Goal: Task Accomplishment & Management: Manage account settings

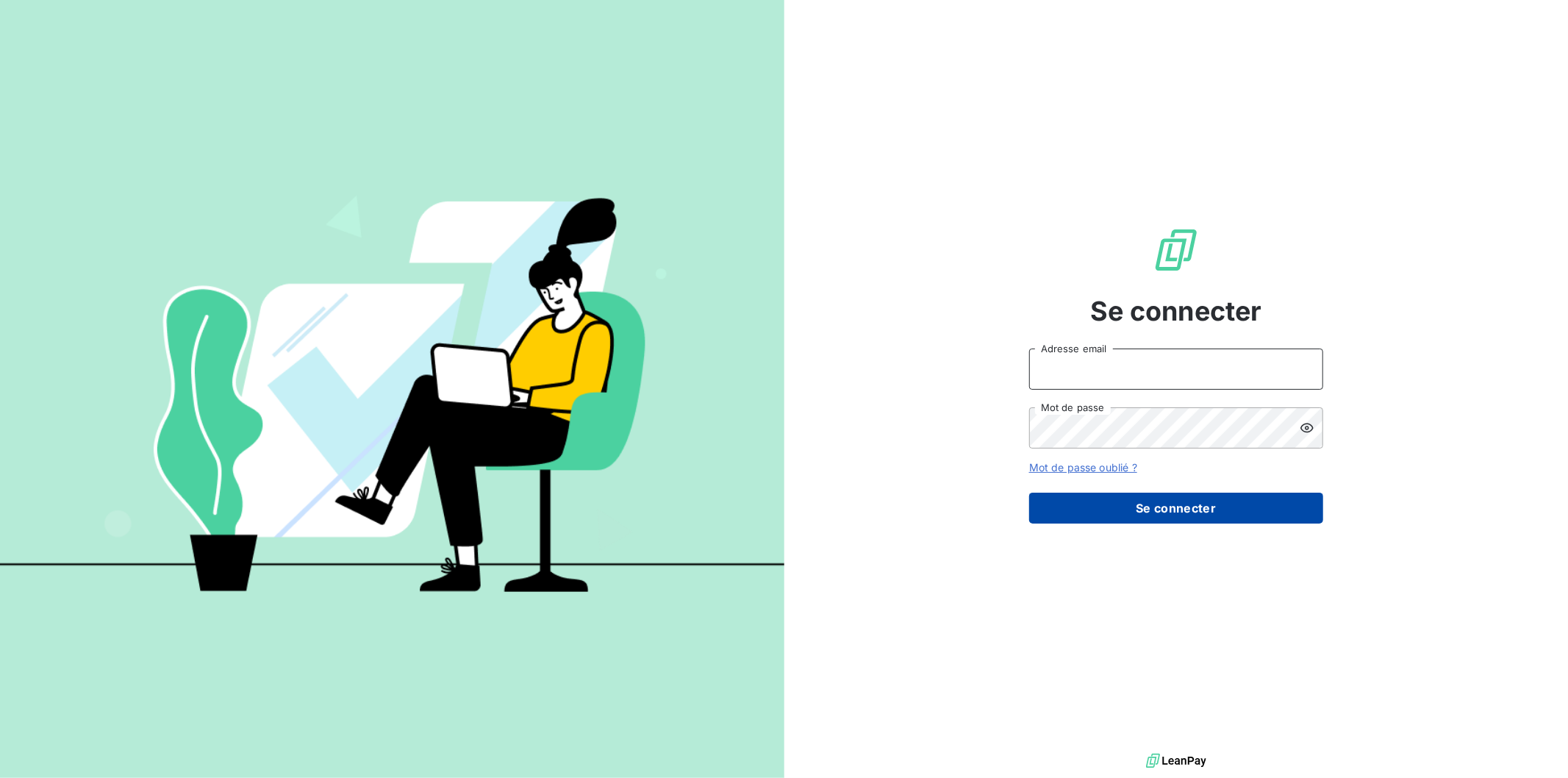
type input "[EMAIL_ADDRESS][PERSON_NAME][DOMAIN_NAME]"
click at [1126, 505] on button "Se connecter" at bounding box center [1176, 508] width 294 height 31
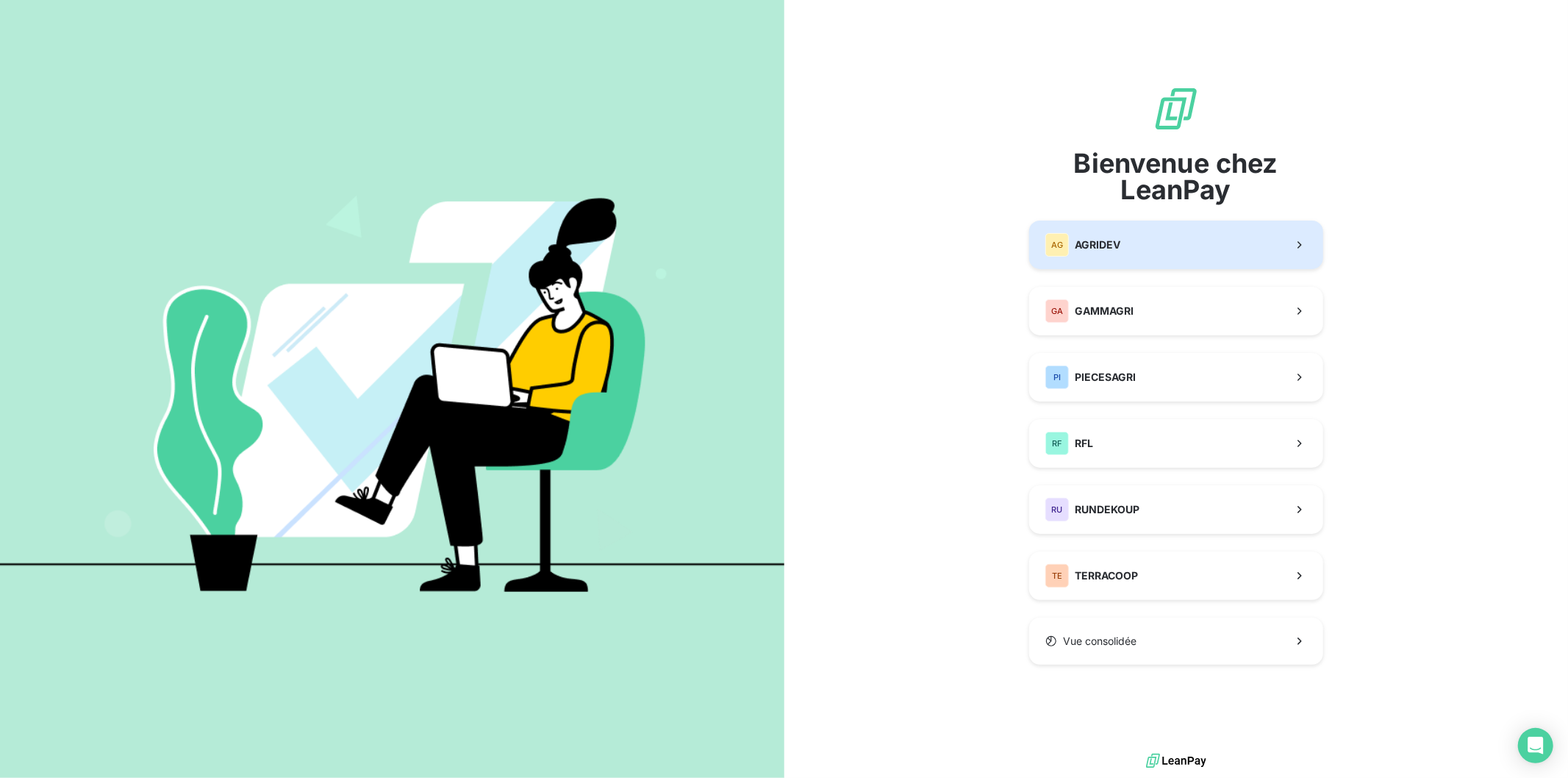
click at [1112, 229] on button "AG AGRIDEV" at bounding box center [1176, 245] width 294 height 49
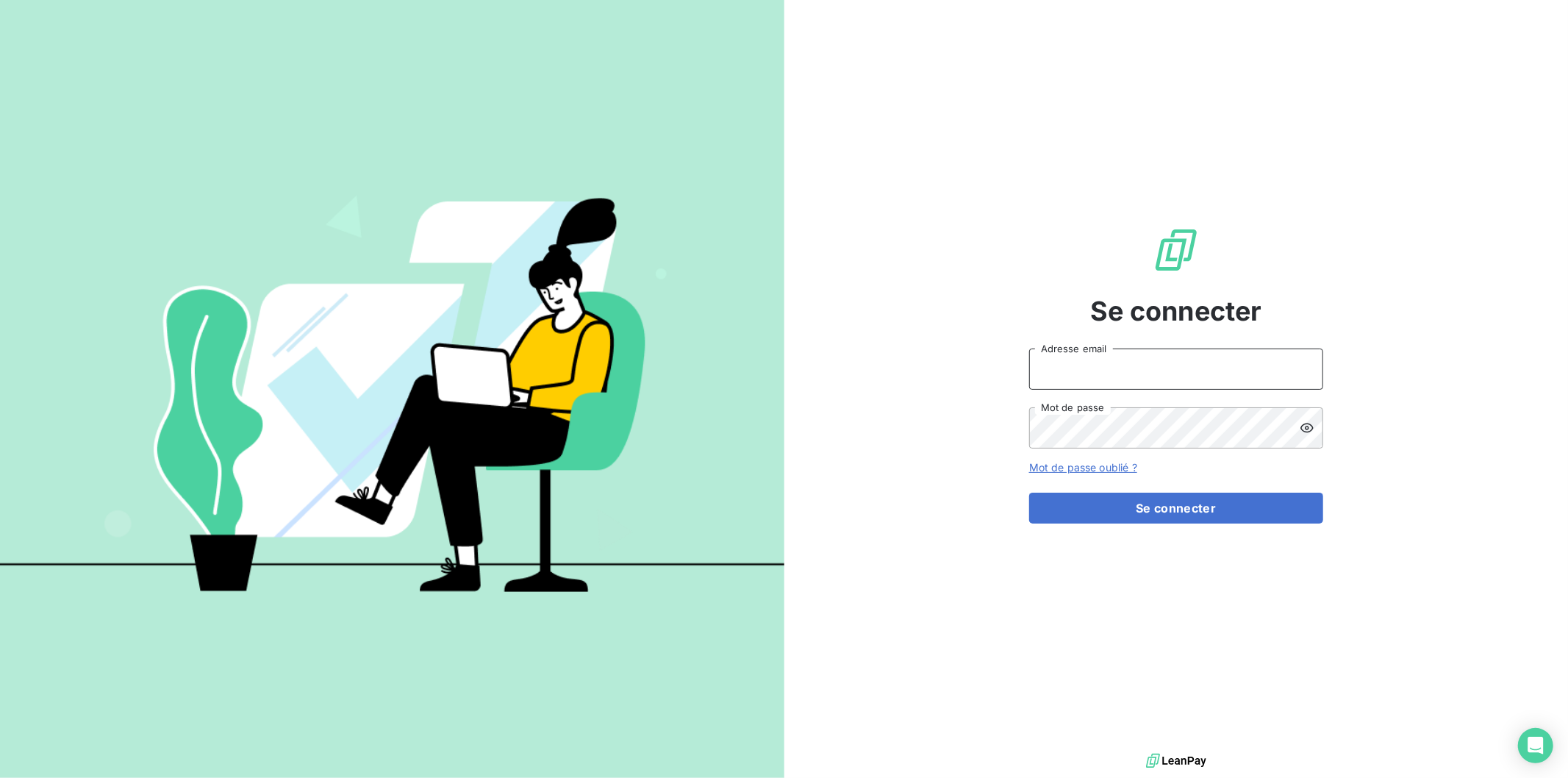
type input "[EMAIL_ADDRESS][PERSON_NAME][DOMAIN_NAME]"
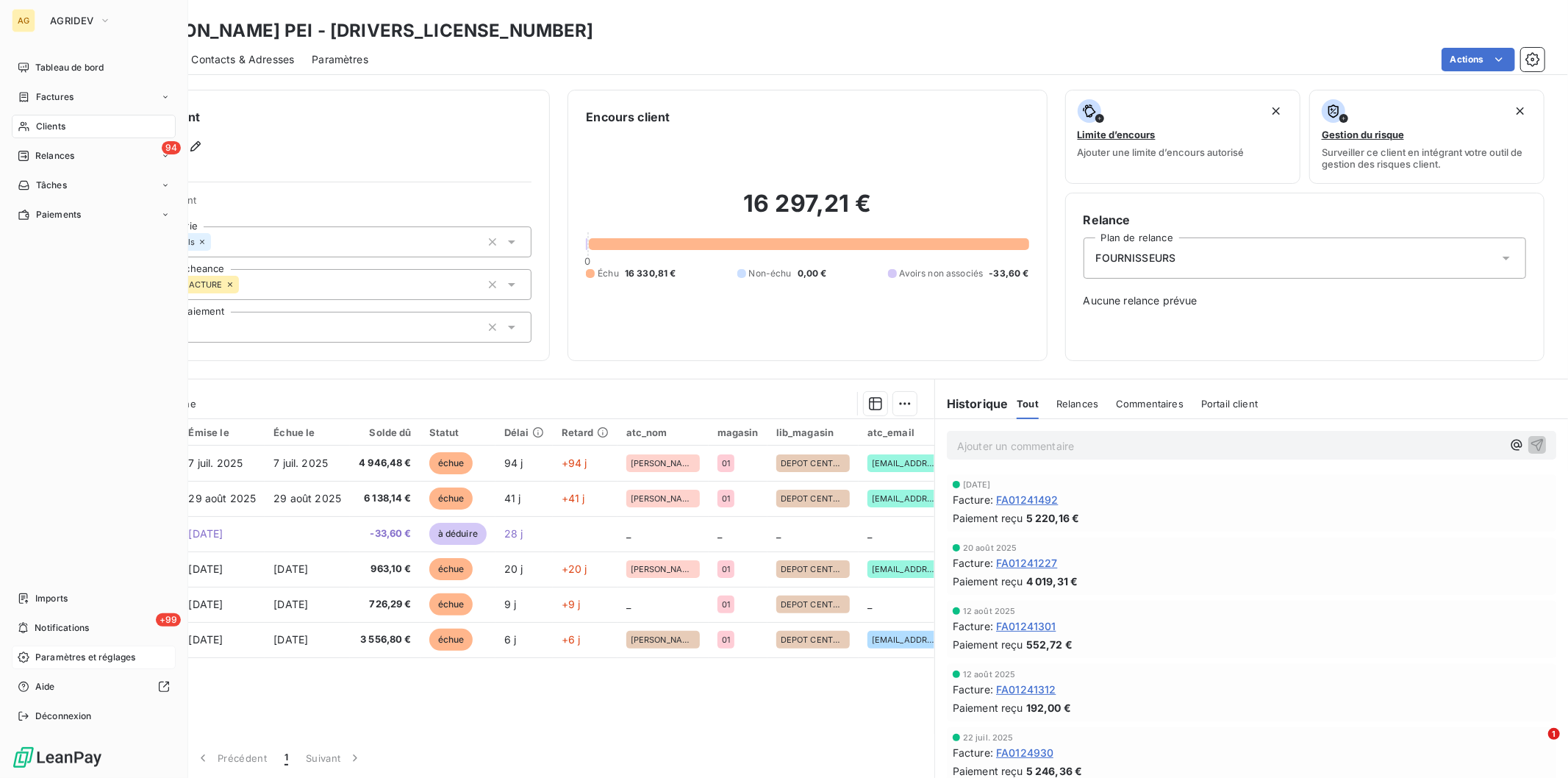
click at [42, 660] on span "Paramètres et réglages" at bounding box center [85, 656] width 100 height 13
click at [44, 662] on span "Paramètres et réglages" at bounding box center [85, 656] width 100 height 13
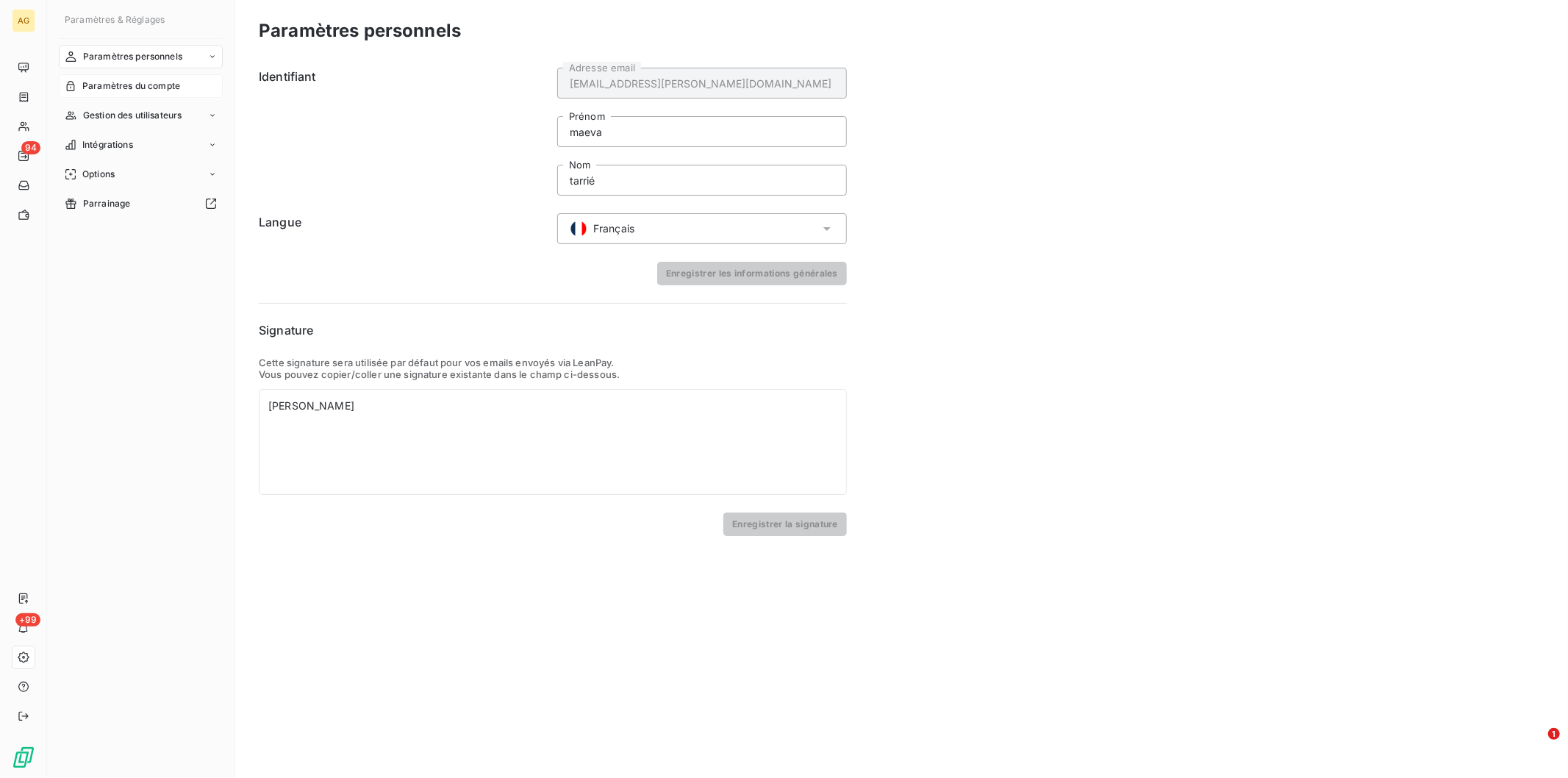
click at [102, 85] on span "Paramètres du compte" at bounding box center [131, 86] width 98 height 13
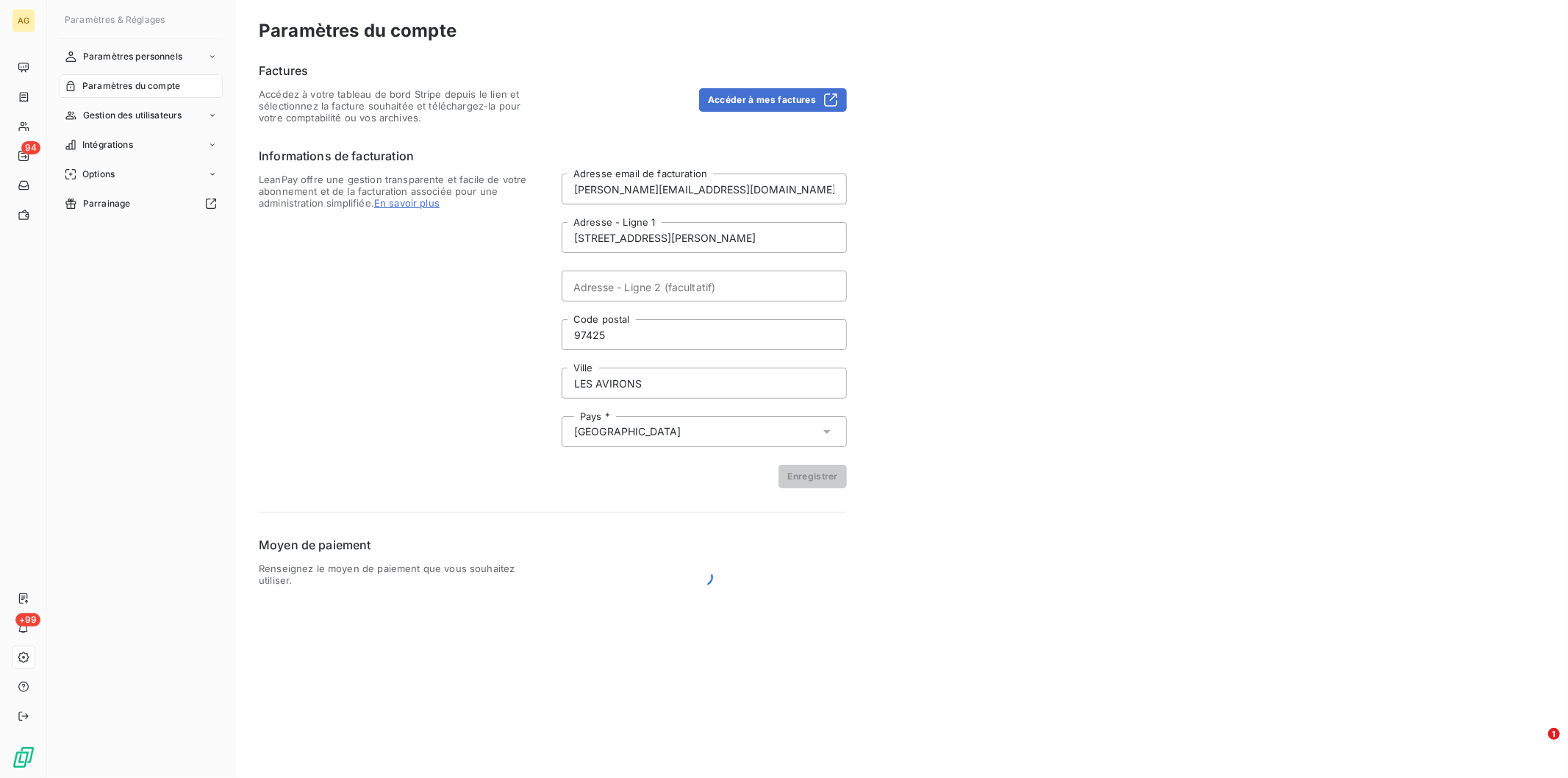
click at [103, 98] on nav "Paramètres personnels Paramètres du compte Gestion des utilisateurs Intégration…" at bounding box center [141, 130] width 164 height 171
click at [104, 106] on div "Gestion des utilisateurs" at bounding box center [141, 115] width 164 height 24
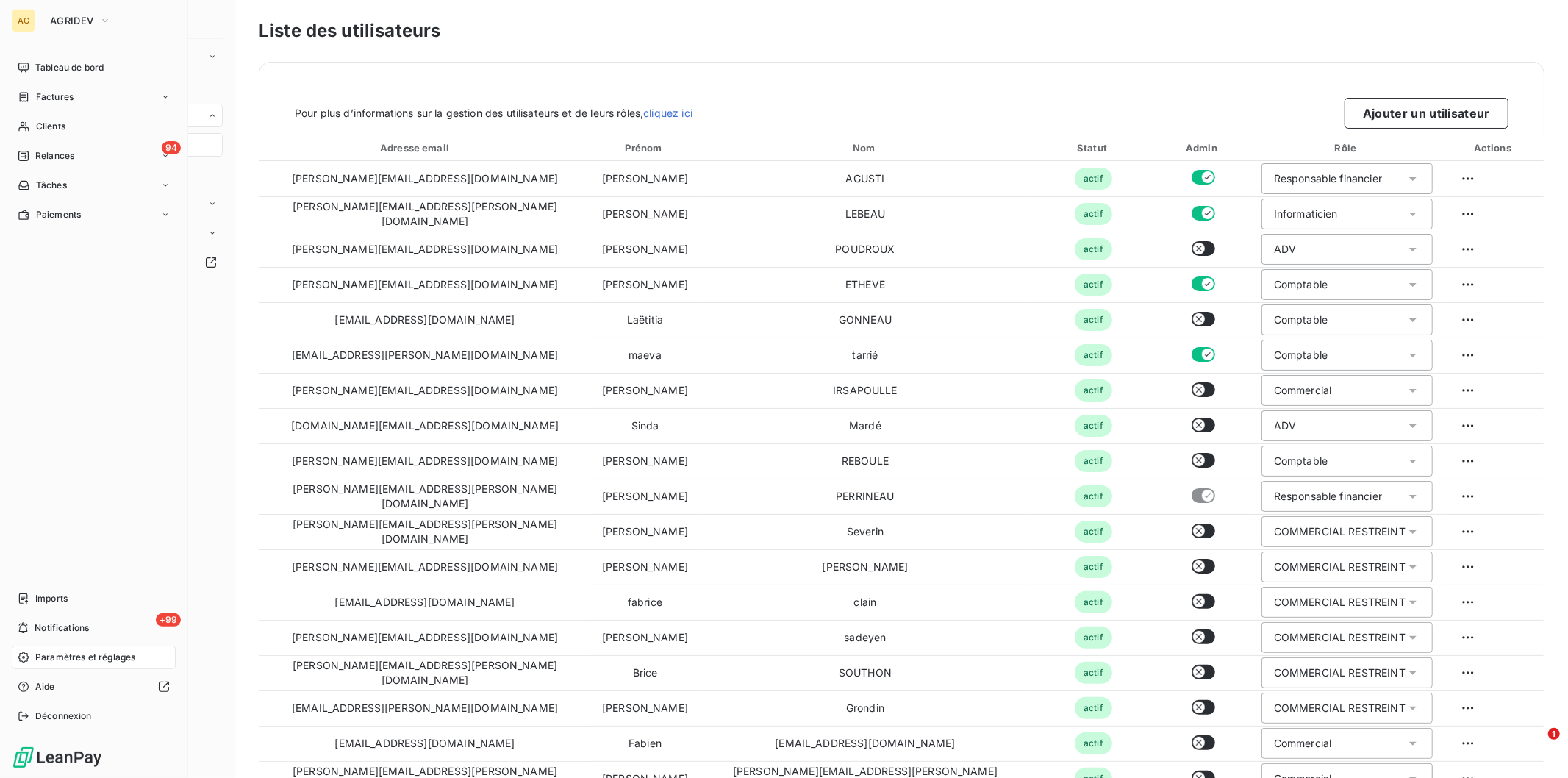
click at [112, 658] on span "Paramètres et réglages" at bounding box center [85, 656] width 100 height 13
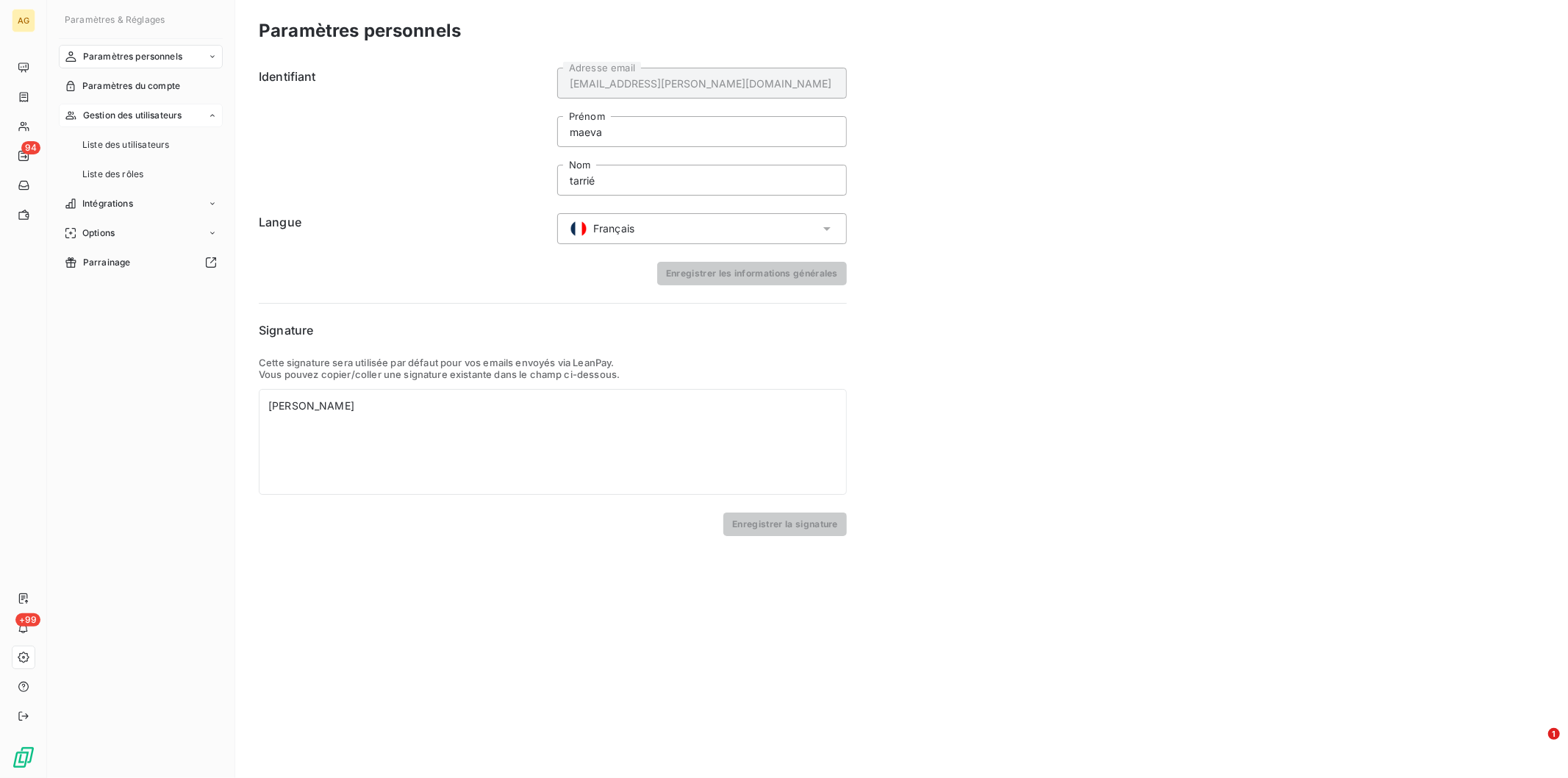
click at [129, 112] on span "Gestion des utilisateurs" at bounding box center [132, 115] width 100 height 13
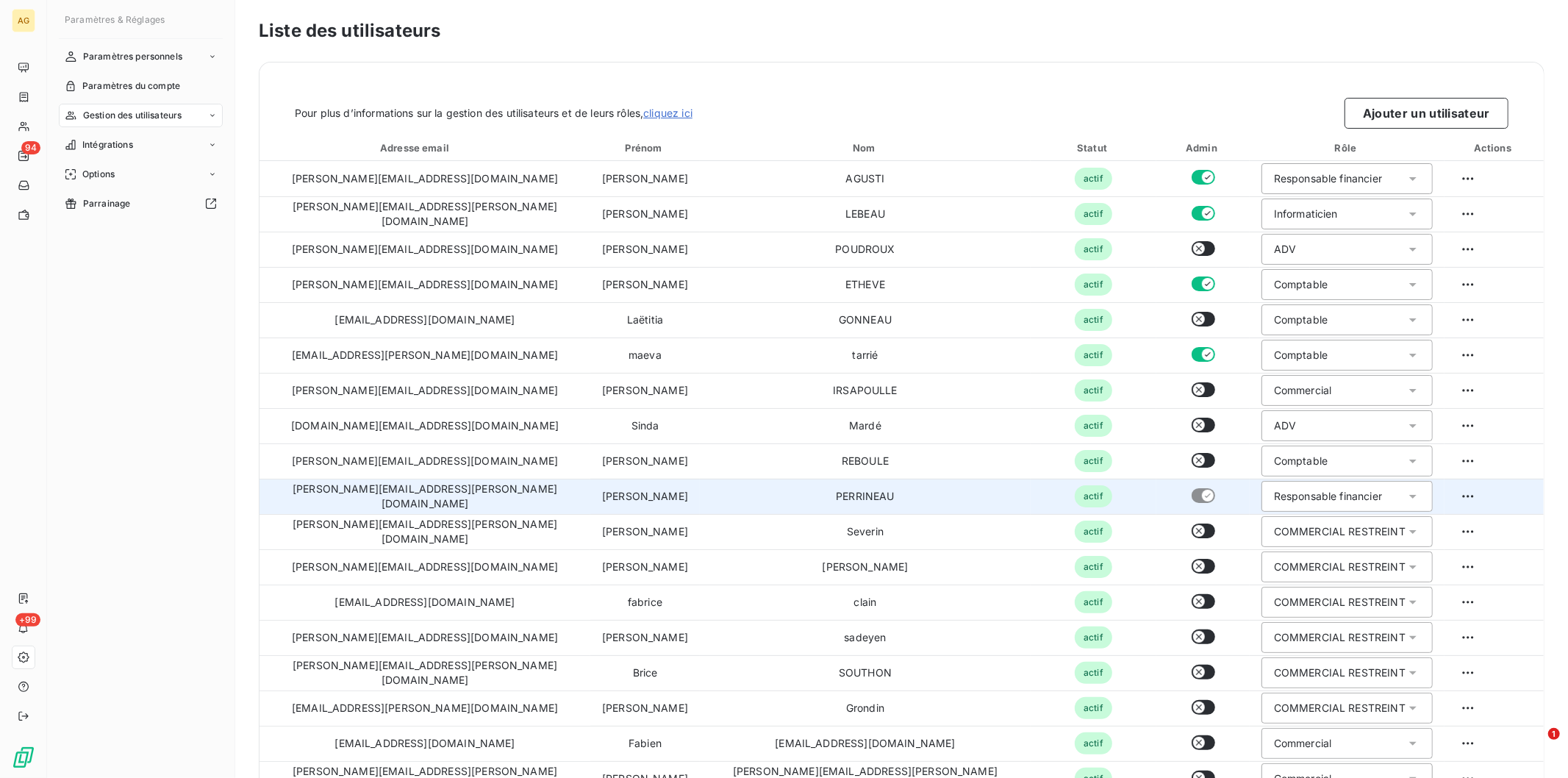
scroll to position [245, 0]
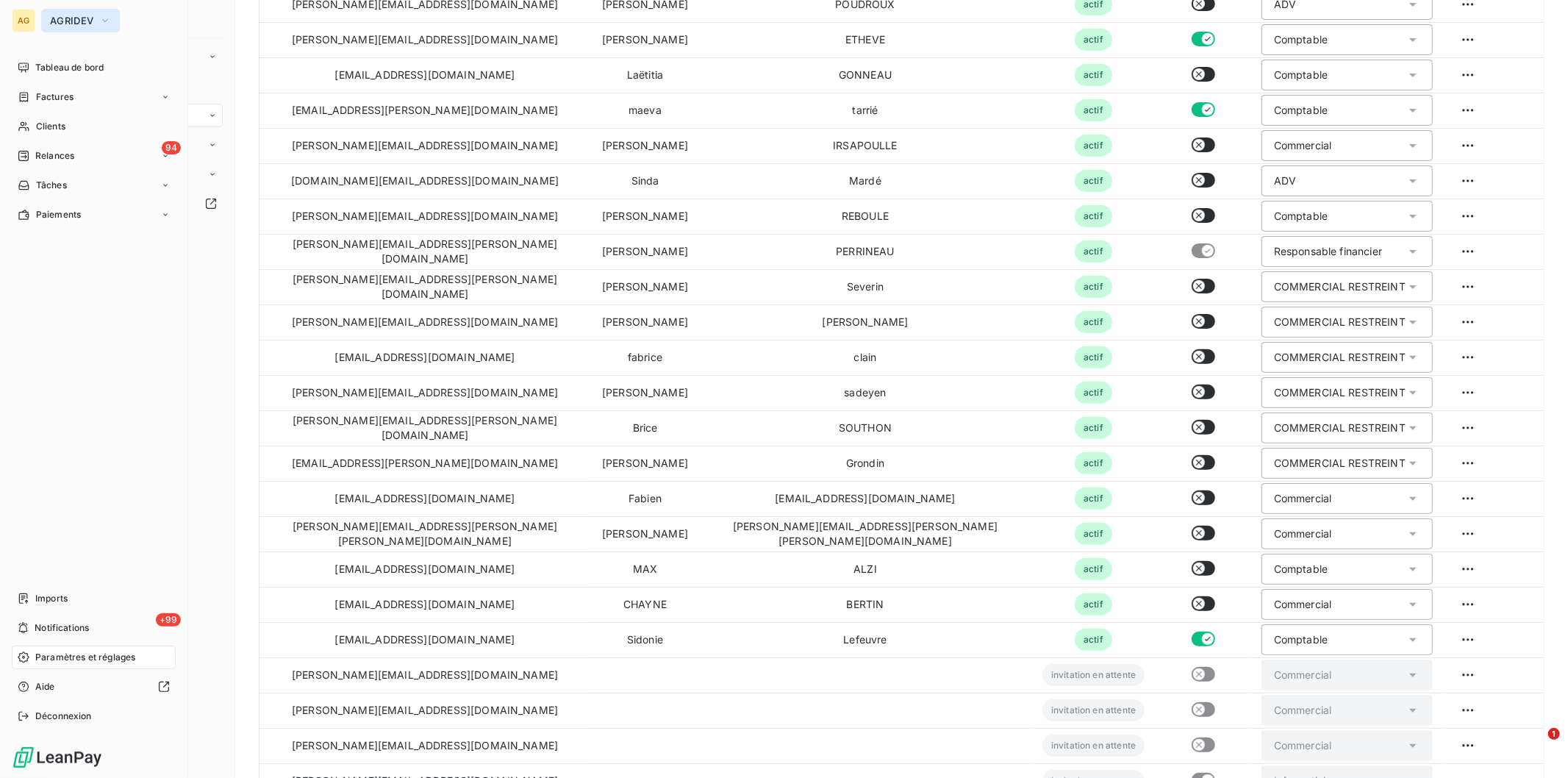
click at [64, 32] on button "AGRIDEV" at bounding box center [81, 21] width 79 height 24
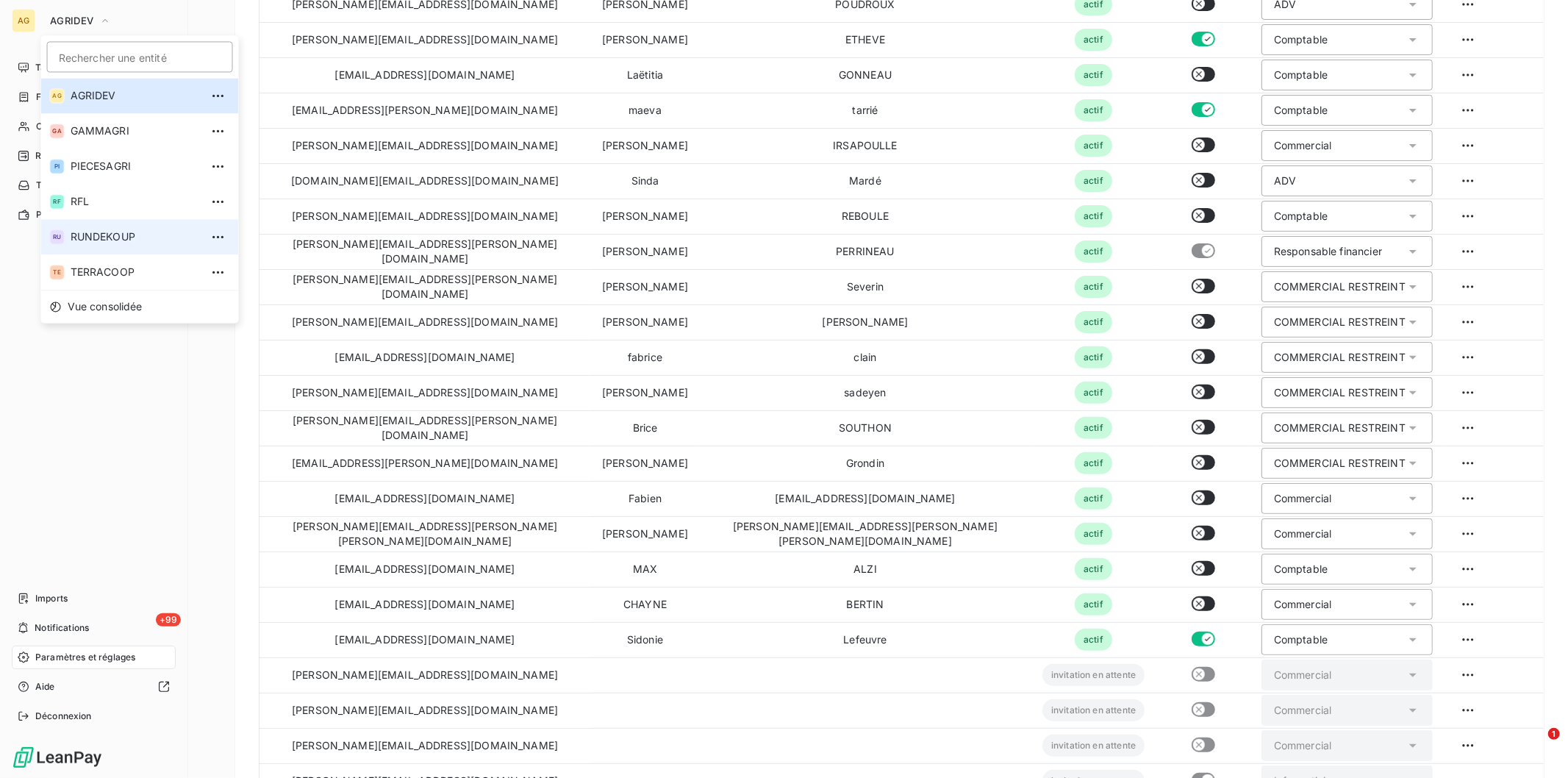
click at [102, 243] on span "RUNDEKOUP" at bounding box center [135, 236] width 130 height 14
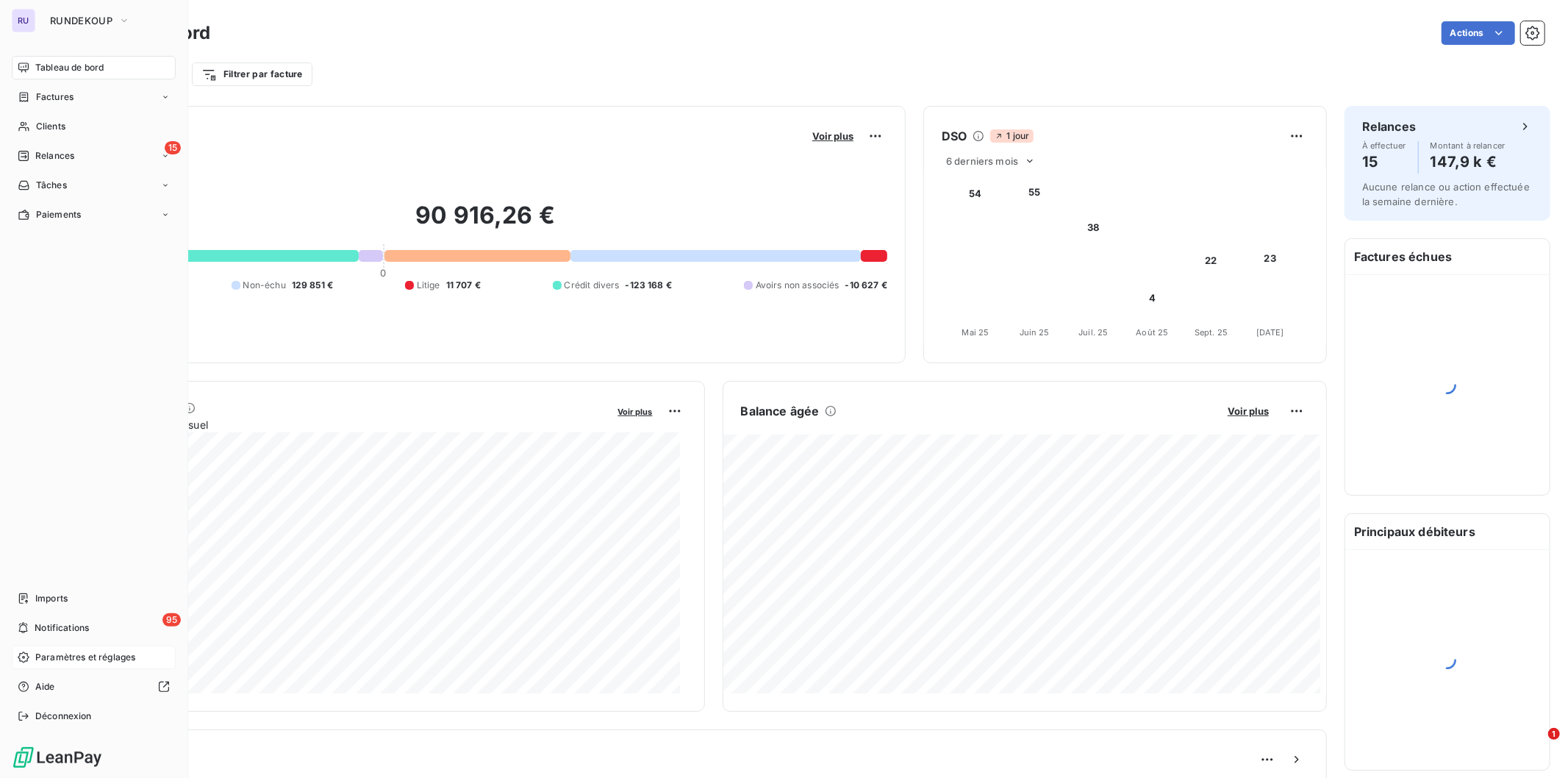
click at [65, 657] on span "Paramètres et réglages" at bounding box center [85, 656] width 100 height 13
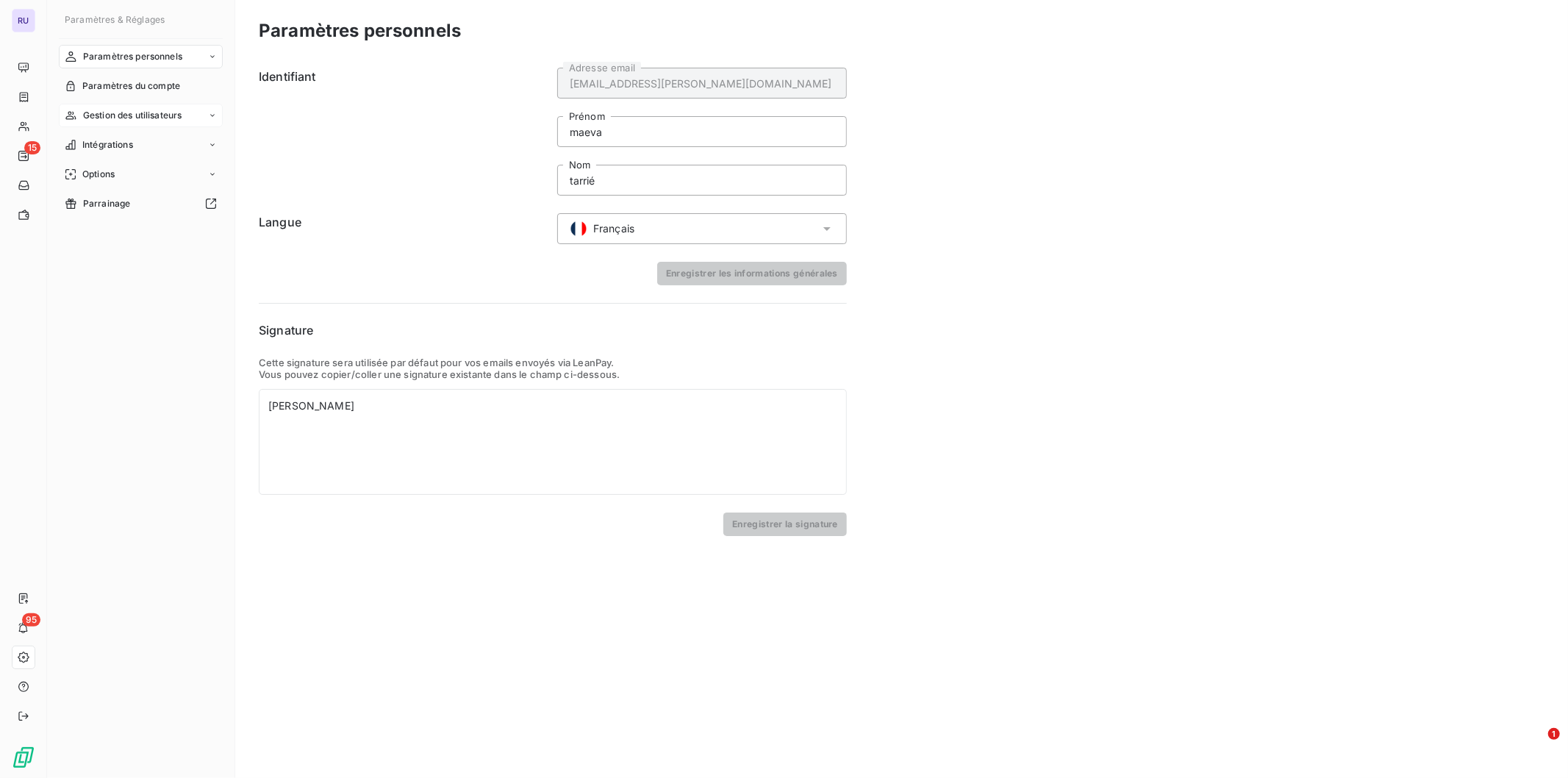
click at [132, 110] on span "Gestion des utilisateurs" at bounding box center [132, 115] width 100 height 13
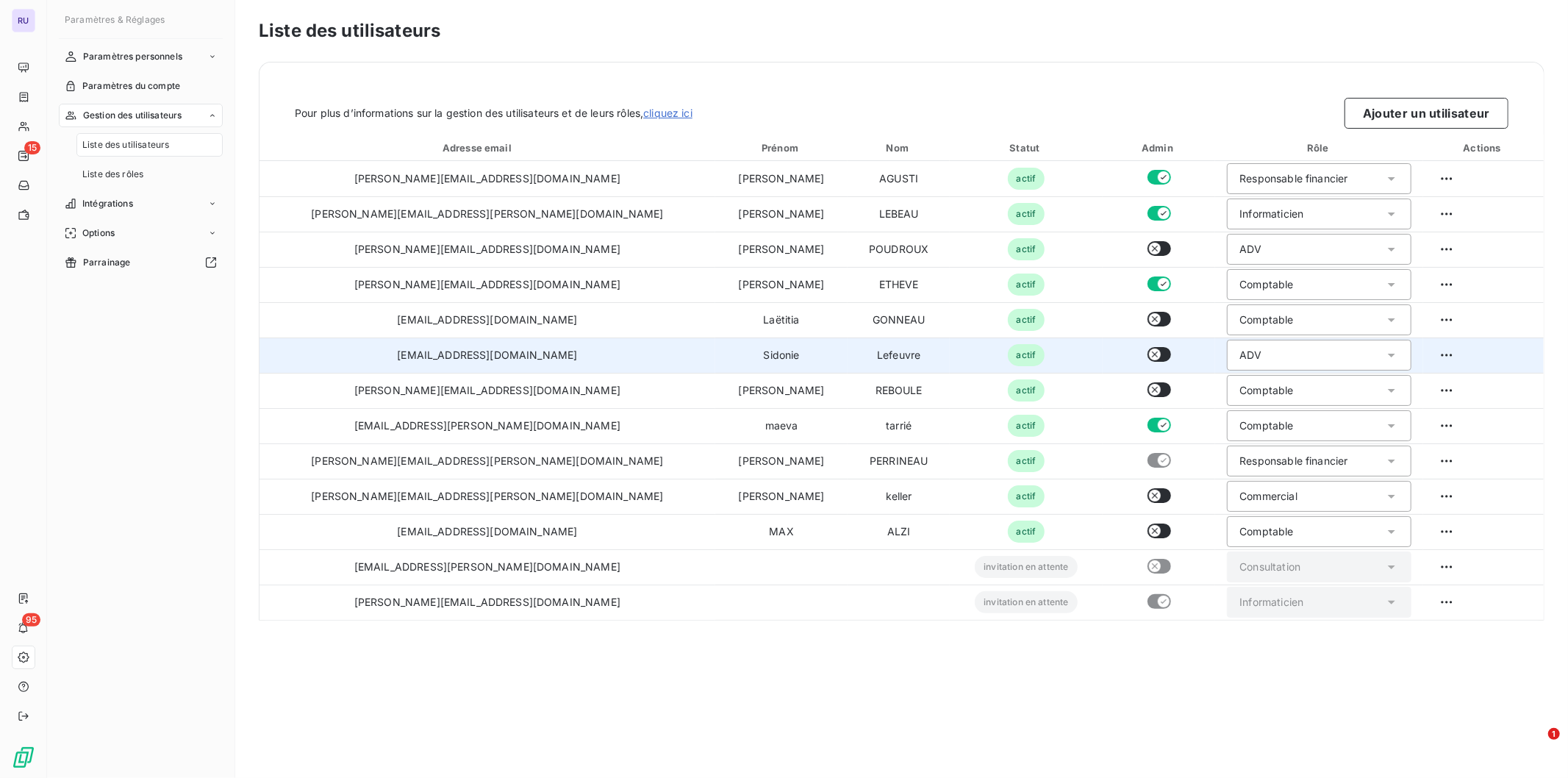
click at [1149, 353] on icon "button" at bounding box center [1155, 354] width 11 height 11
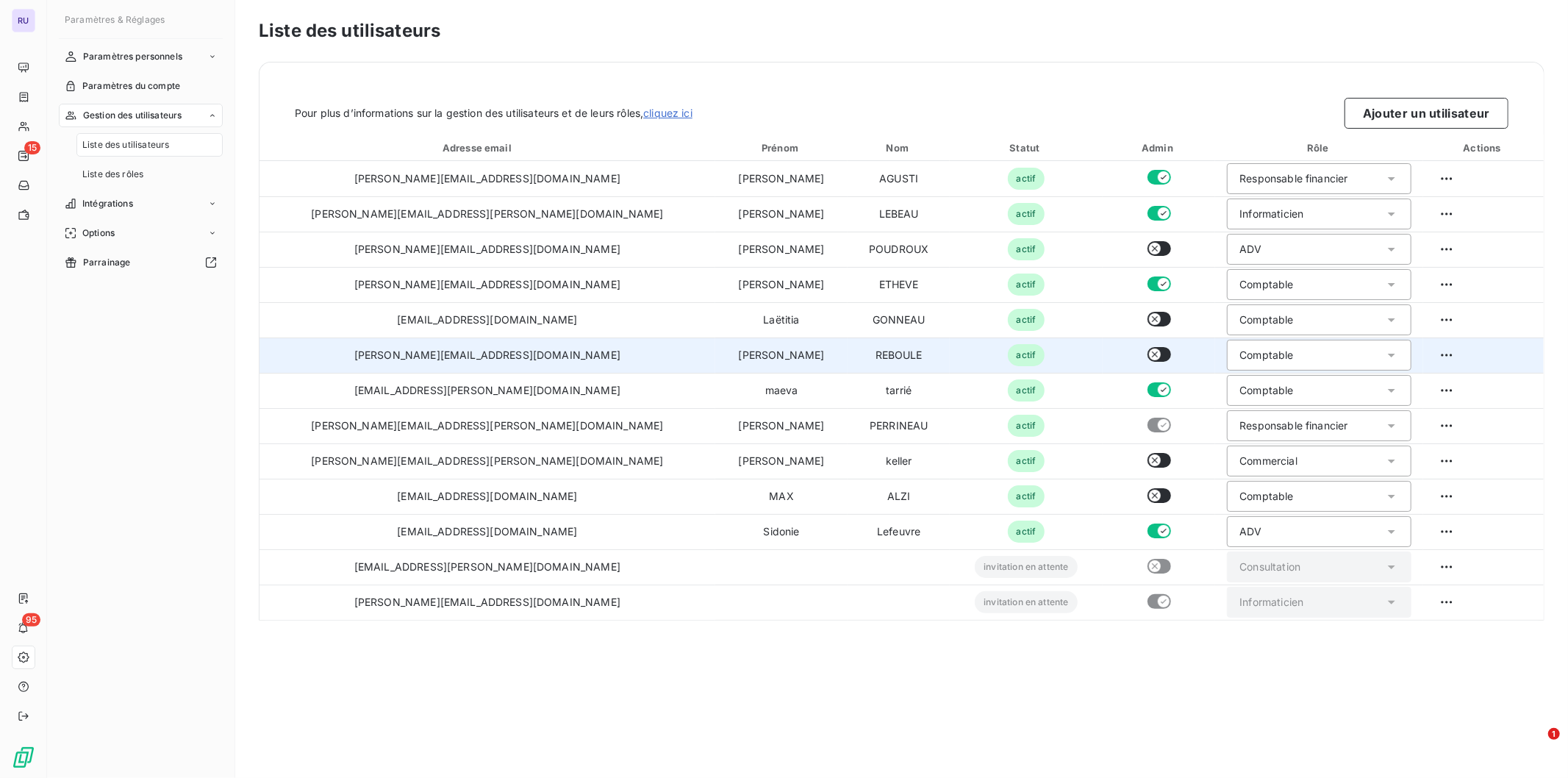
click at [849, 658] on div "Liste des utilisateurs Pour plus d’informations sur la gestion des utilisateurs…" at bounding box center [902, 389] width 1332 height 778
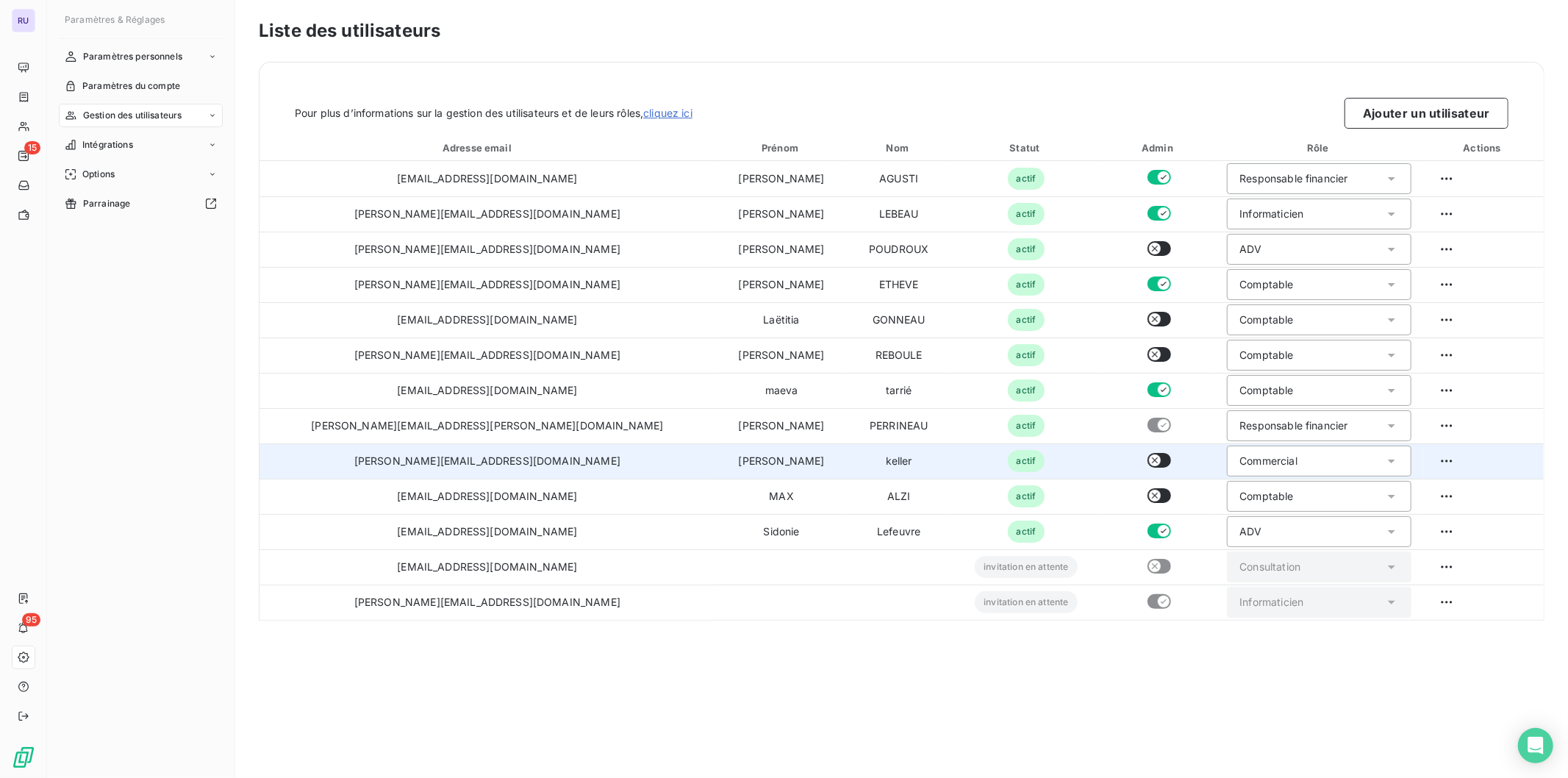
click at [1240, 462] on div "Commercial" at bounding box center [1269, 460] width 58 height 14
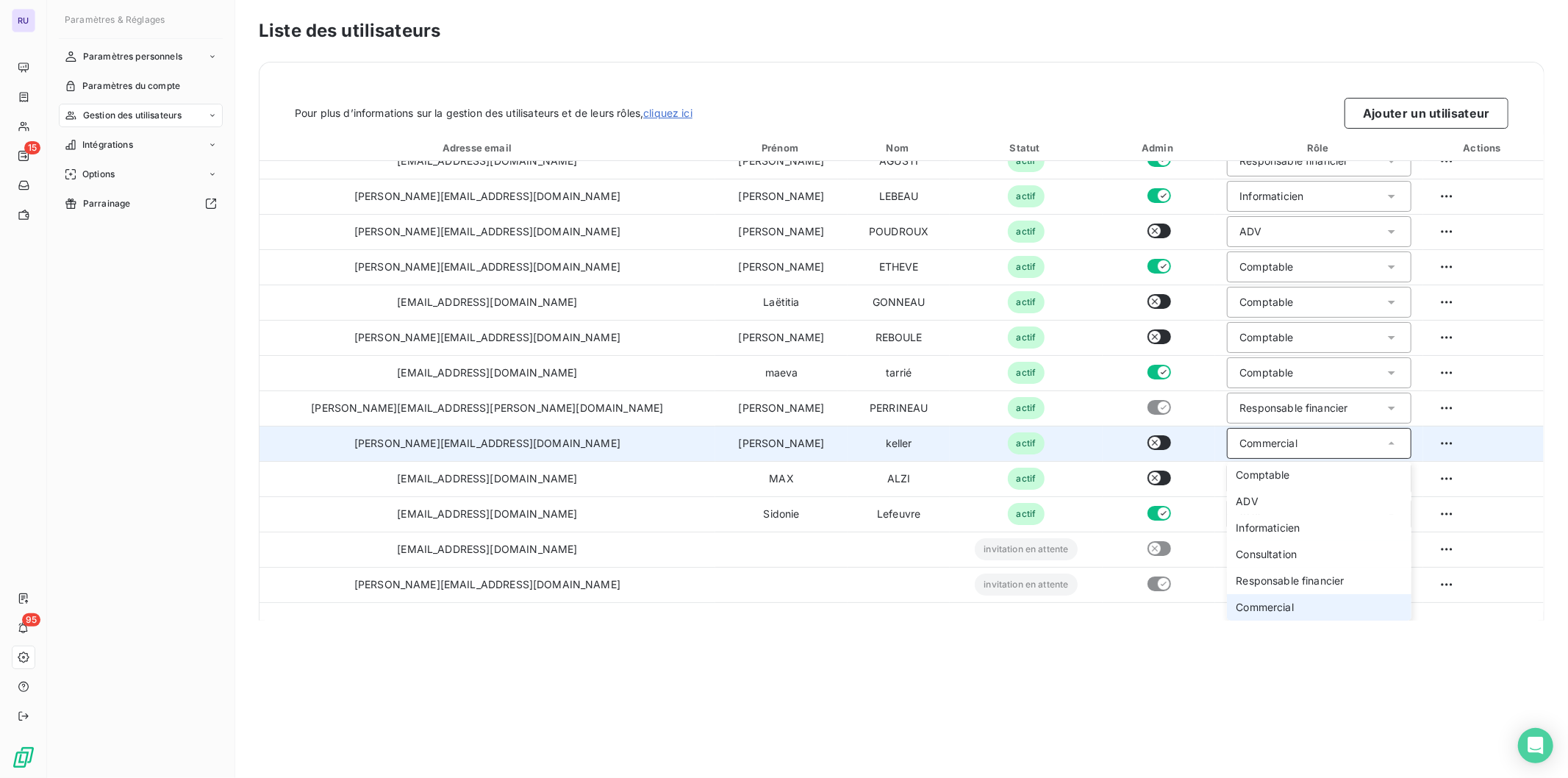
click at [1240, 444] on div "Commercial" at bounding box center [1269, 443] width 58 height 14
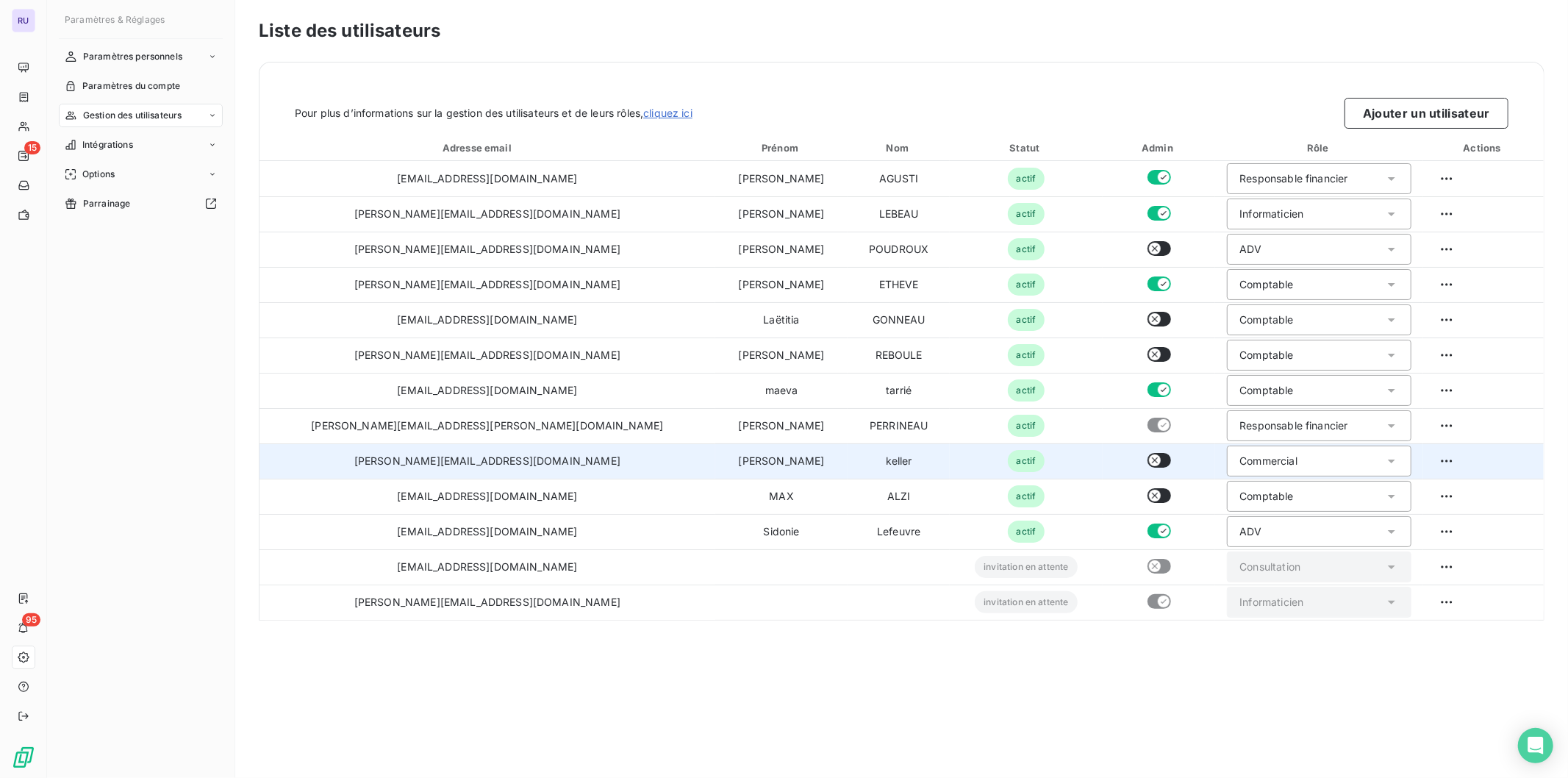
scroll to position [0, 0]
click at [1240, 460] on div "Commercial" at bounding box center [1269, 460] width 58 height 14
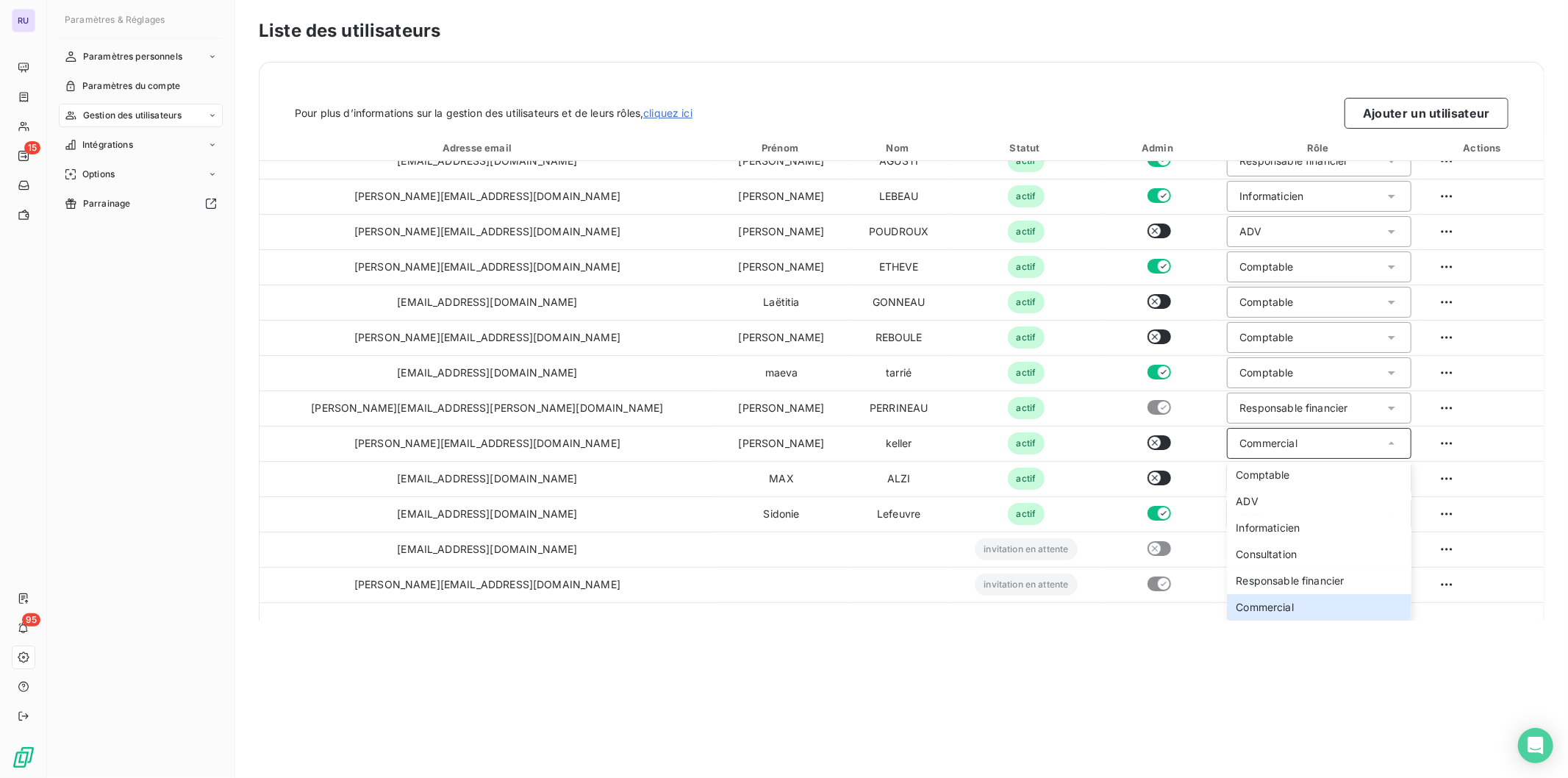
click at [168, 113] on span "Gestion des utilisateurs" at bounding box center [132, 115] width 100 height 13
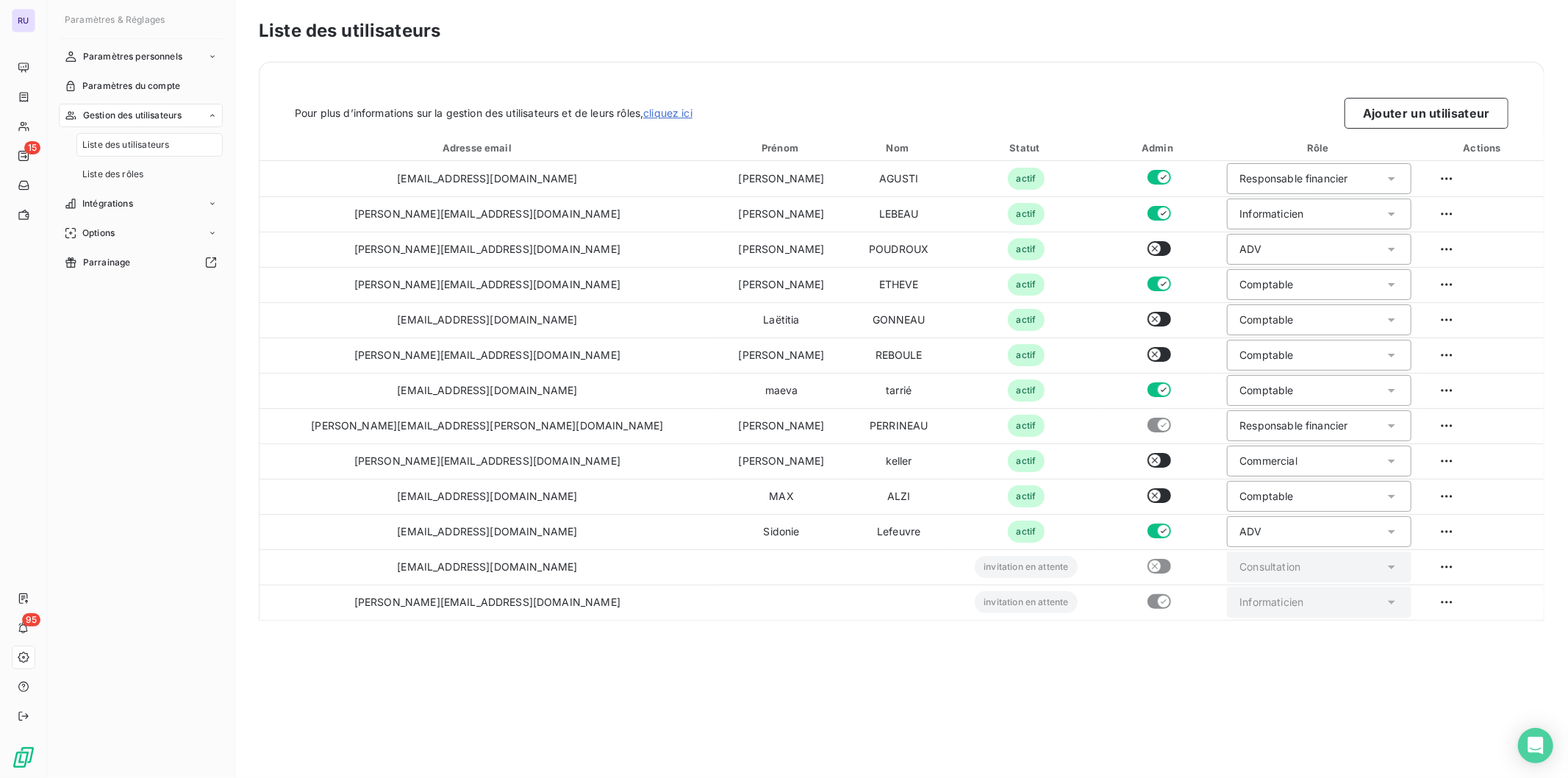
click at [168, 113] on span "Gestion des utilisateurs" at bounding box center [132, 115] width 100 height 13
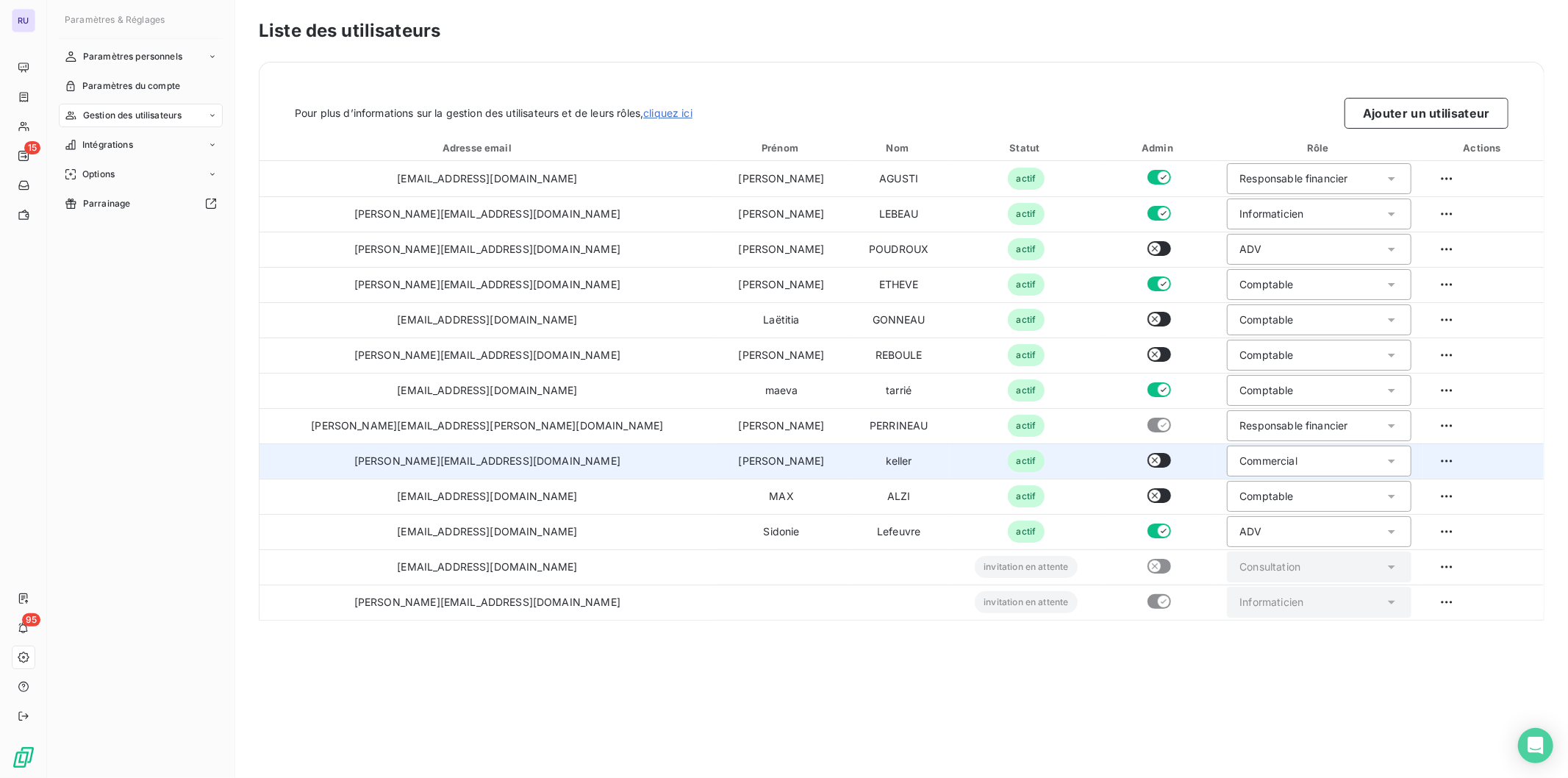
click at [1262, 464] on div "Commercial" at bounding box center [1319, 460] width 185 height 31
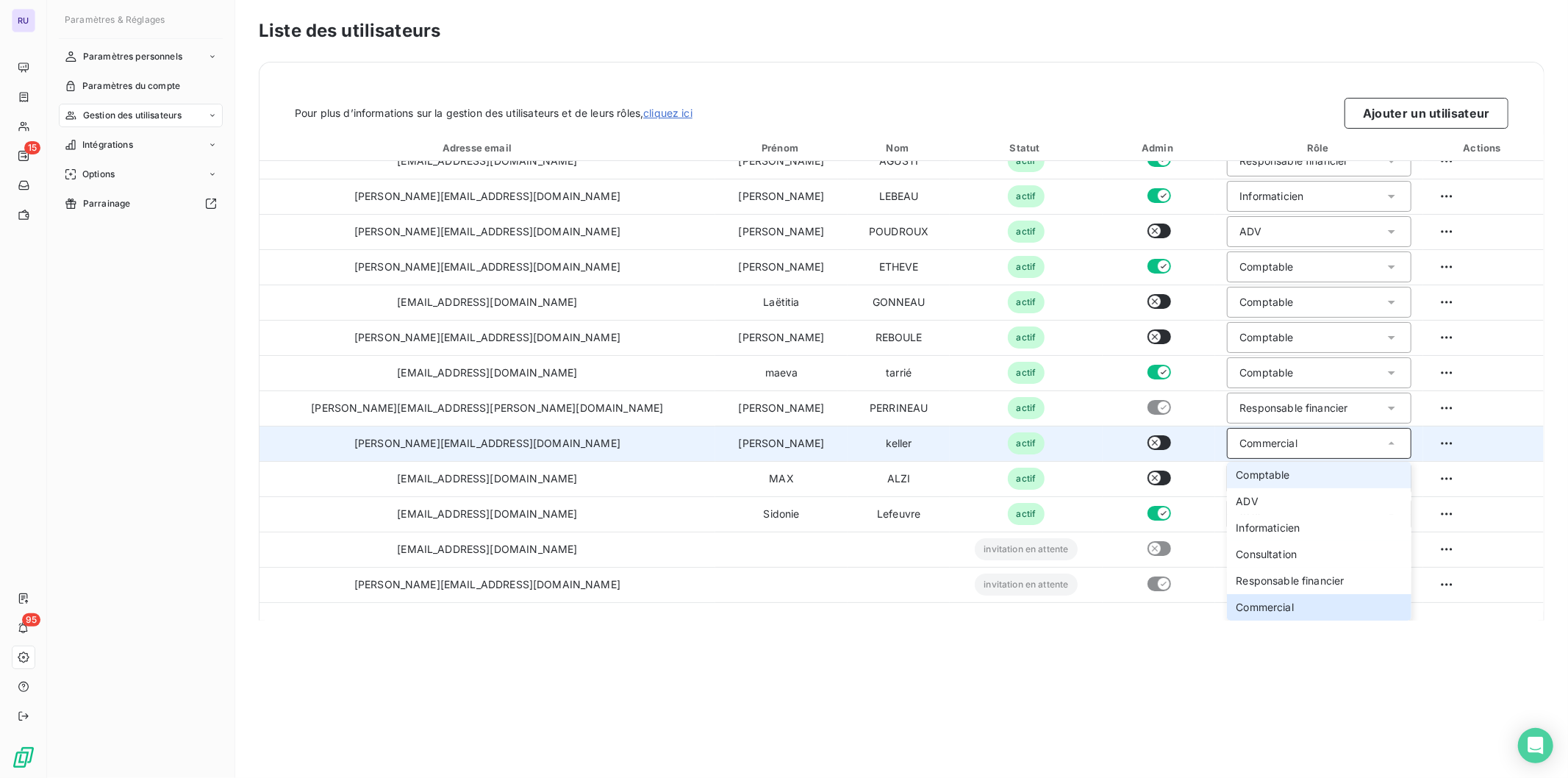
click at [1236, 479] on span "Comptable" at bounding box center [1263, 474] width 54 height 14
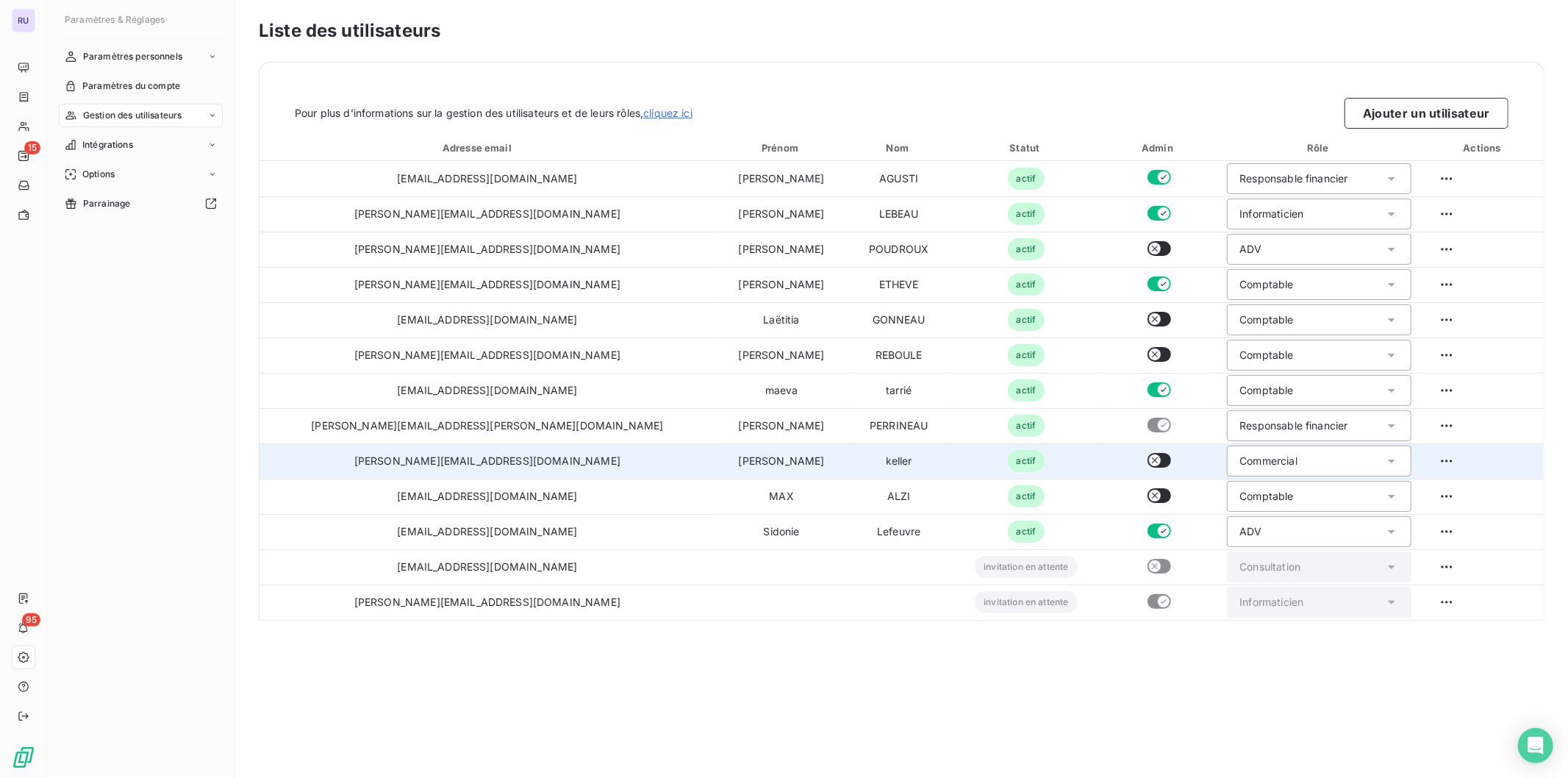
scroll to position [0, 0]
click at [1240, 465] on div "Comptable" at bounding box center [1266, 460] width 54 height 14
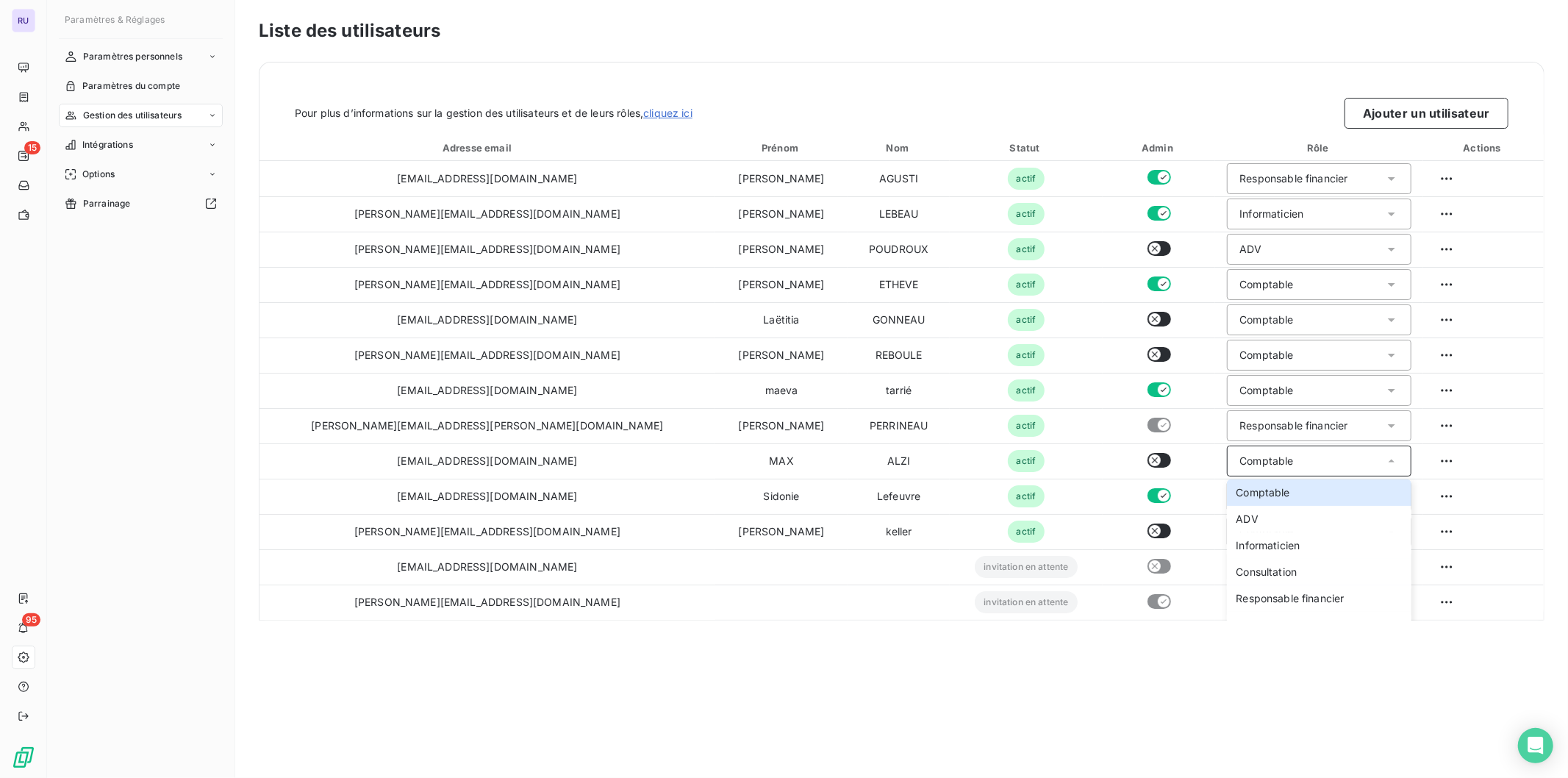
click at [1106, 658] on div "Liste des utilisateurs Pour plus d’informations sur la gestion des utilisateurs…" at bounding box center [902, 389] width 1332 height 778
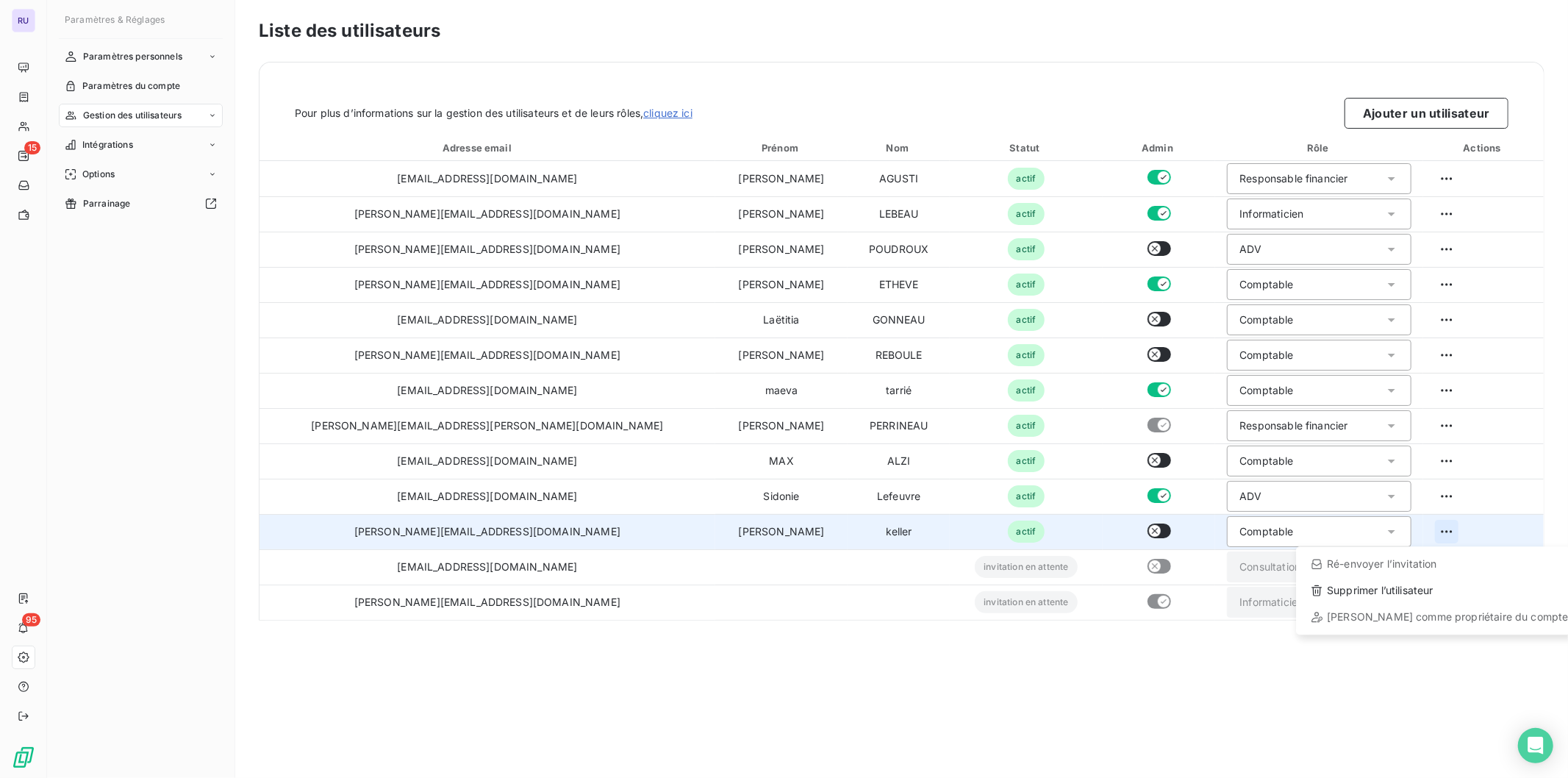
click at [1420, 530] on html "RU 15 95 Paramètres & Réglages Paramètres personnels Paramètres du compte Gesti…" at bounding box center [784, 389] width 1568 height 778
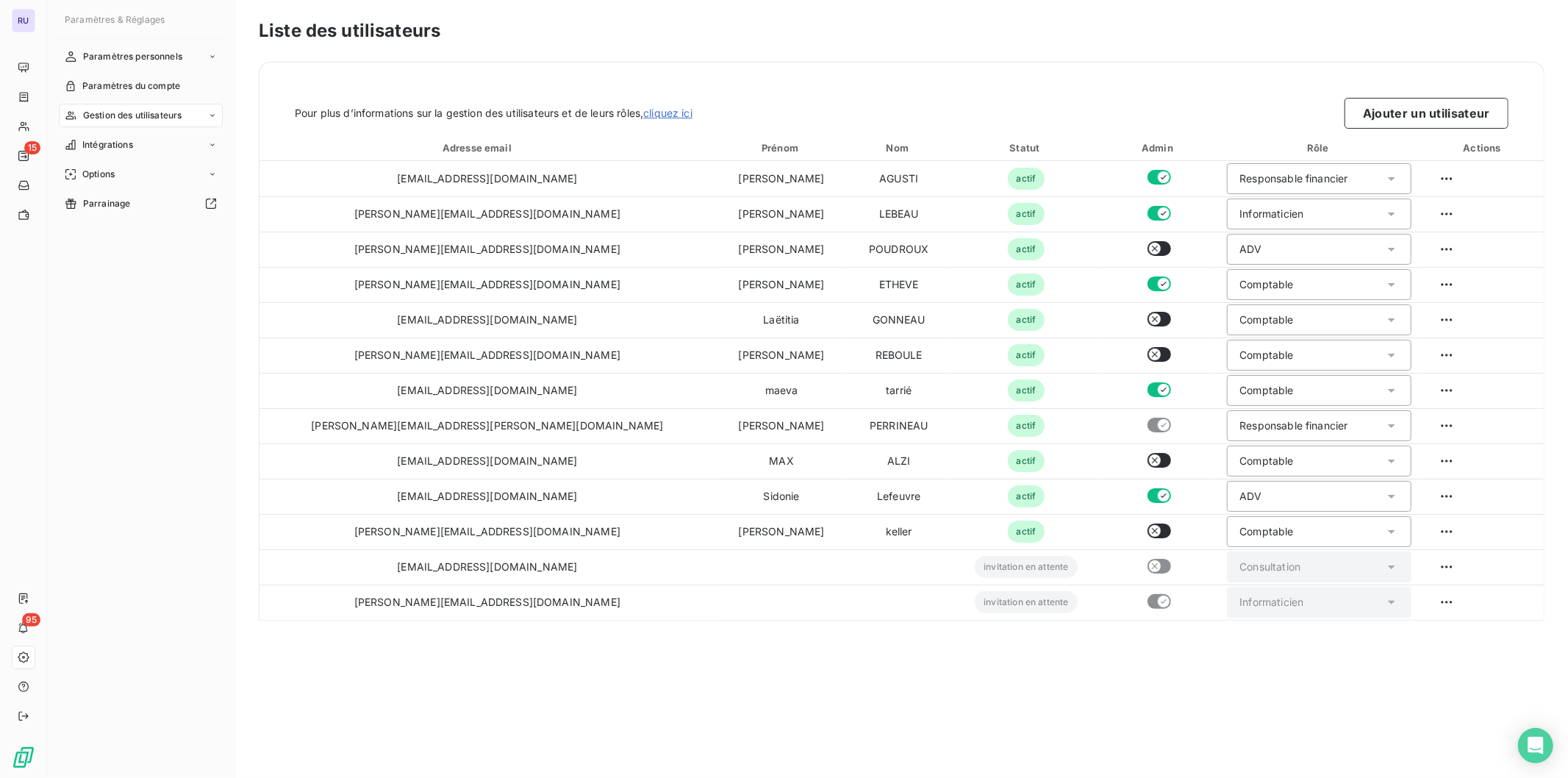
click at [817, 672] on div "Liste des utilisateurs Pour plus d’informations sur la gestion des utilisateurs…" at bounding box center [902, 389] width 1332 height 778
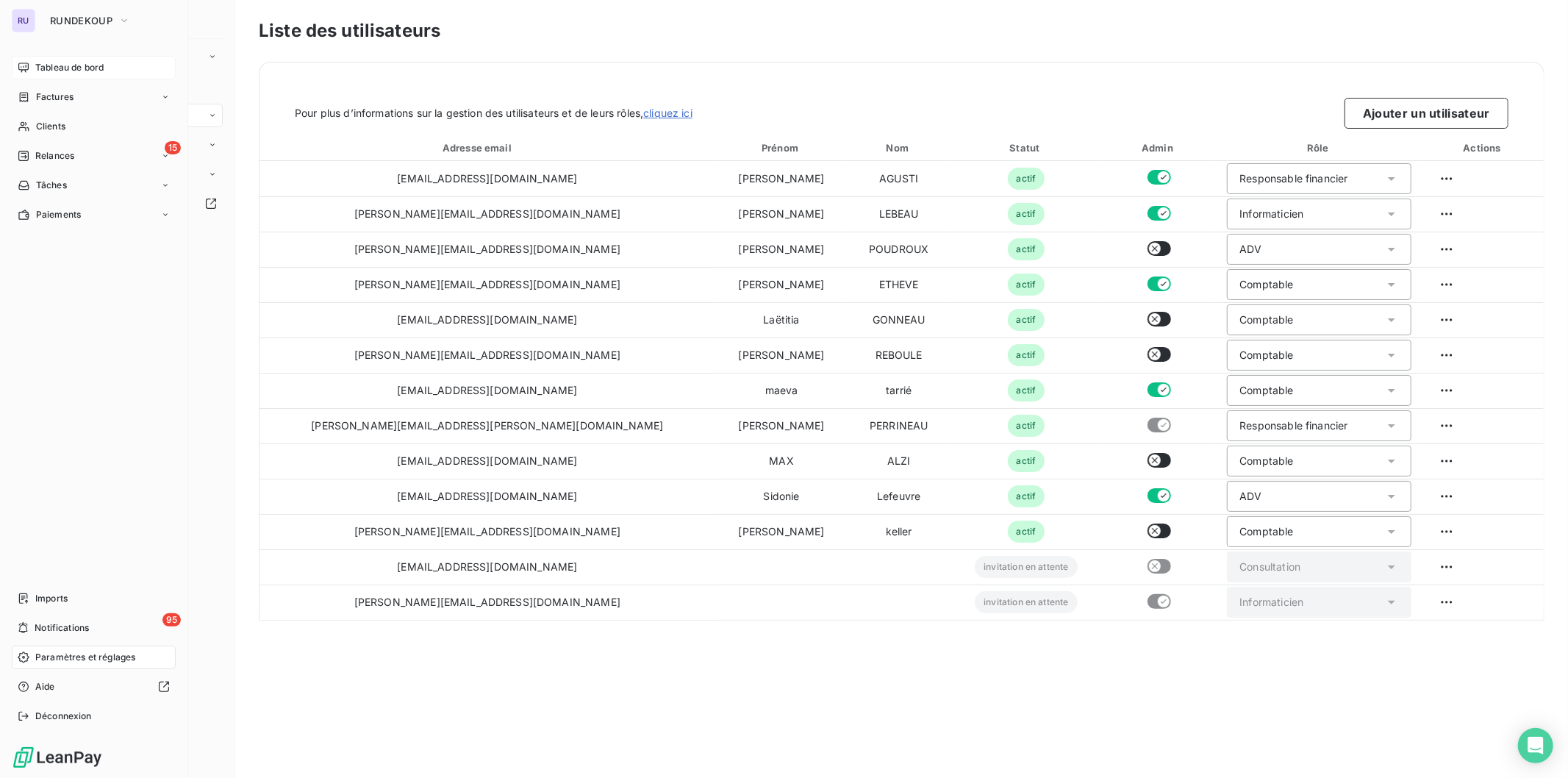
click at [18, 69] on icon at bounding box center [24, 67] width 11 height 10
